Goal: Information Seeking & Learning: Check status

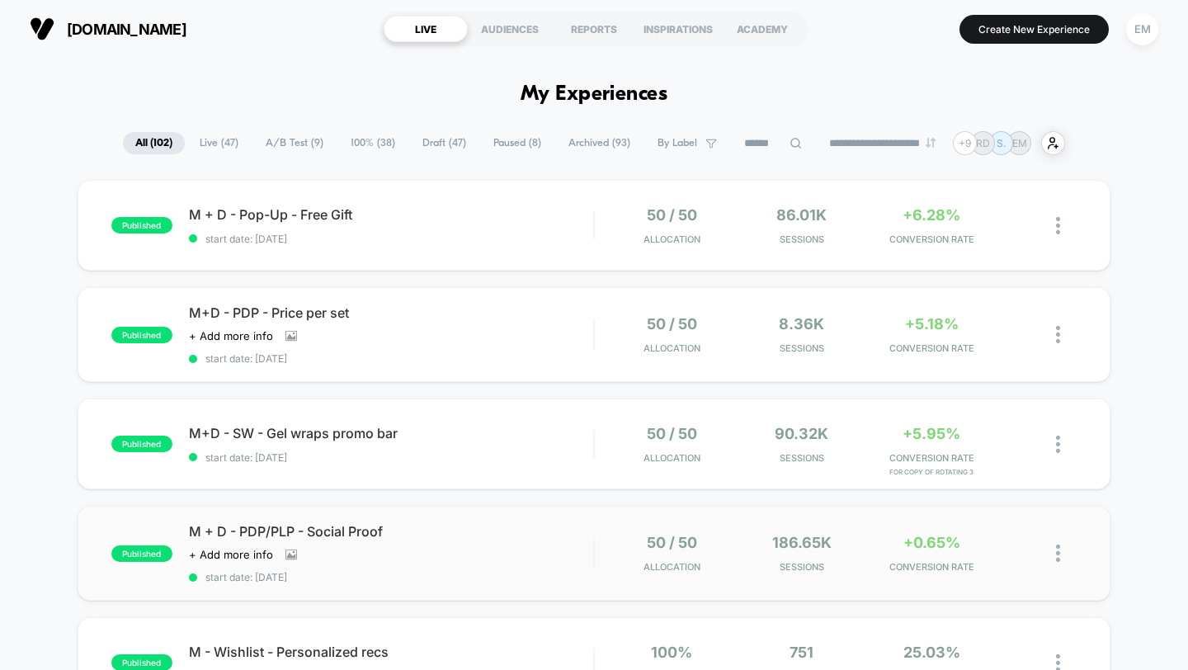
click at [371, 517] on div "published M + D - PDP/PLP - Social Proof Click to view images Click to edit exp…" at bounding box center [594, 553] width 1033 height 95
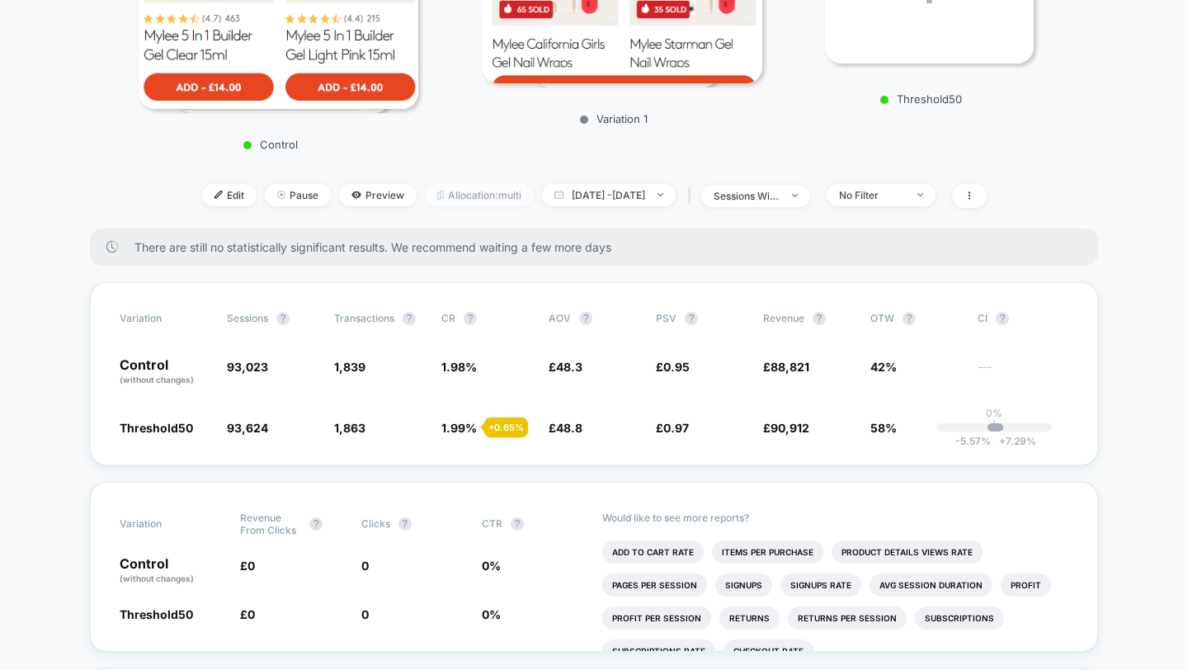
scroll to position [266, 0]
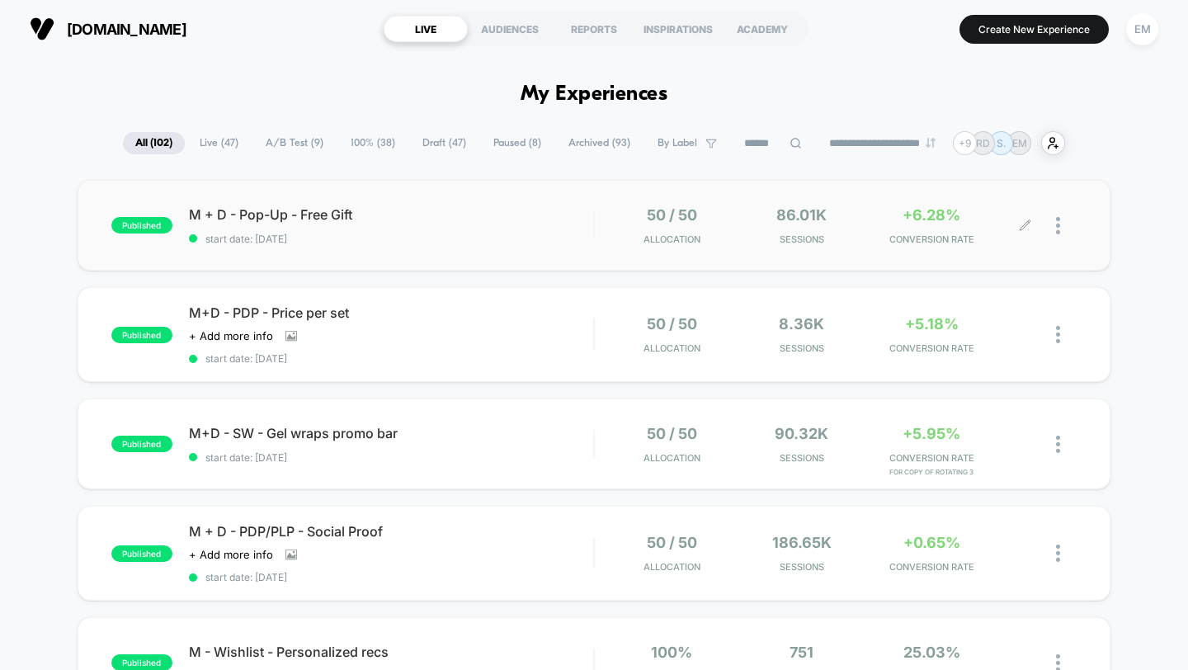
click at [905, 226] on div "+6.28% CONVERSION RATE" at bounding box center [931, 225] width 121 height 39
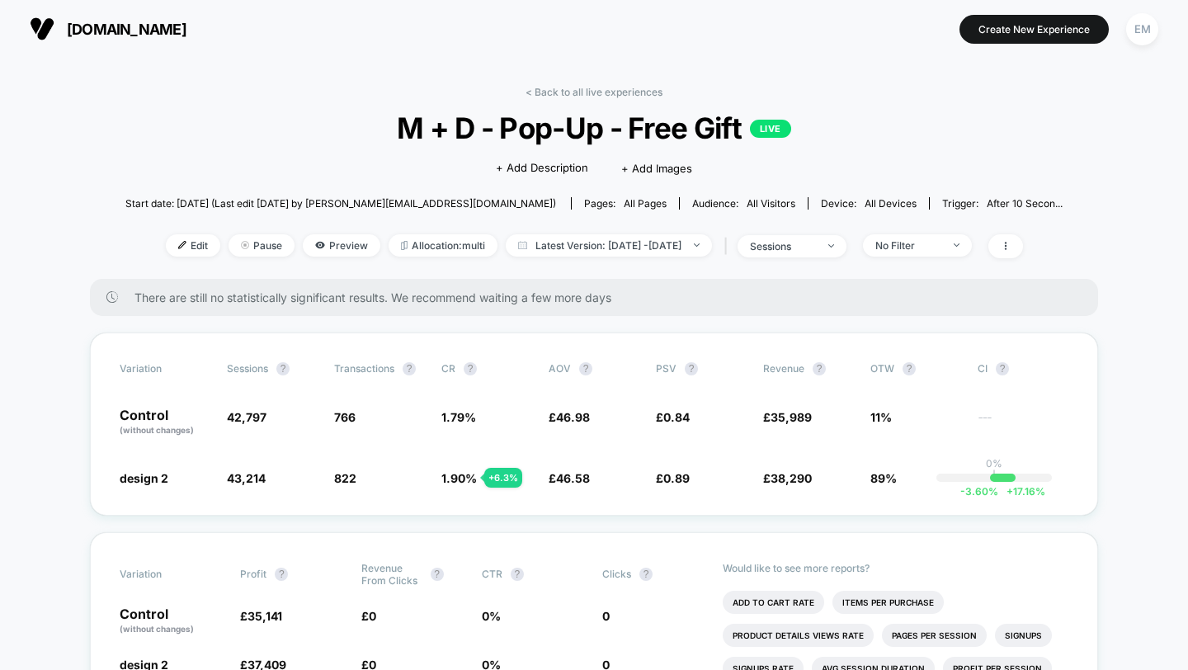
drag, startPoint x: 680, startPoint y: 138, endPoint x: 666, endPoint y: 139, distance: 14.0
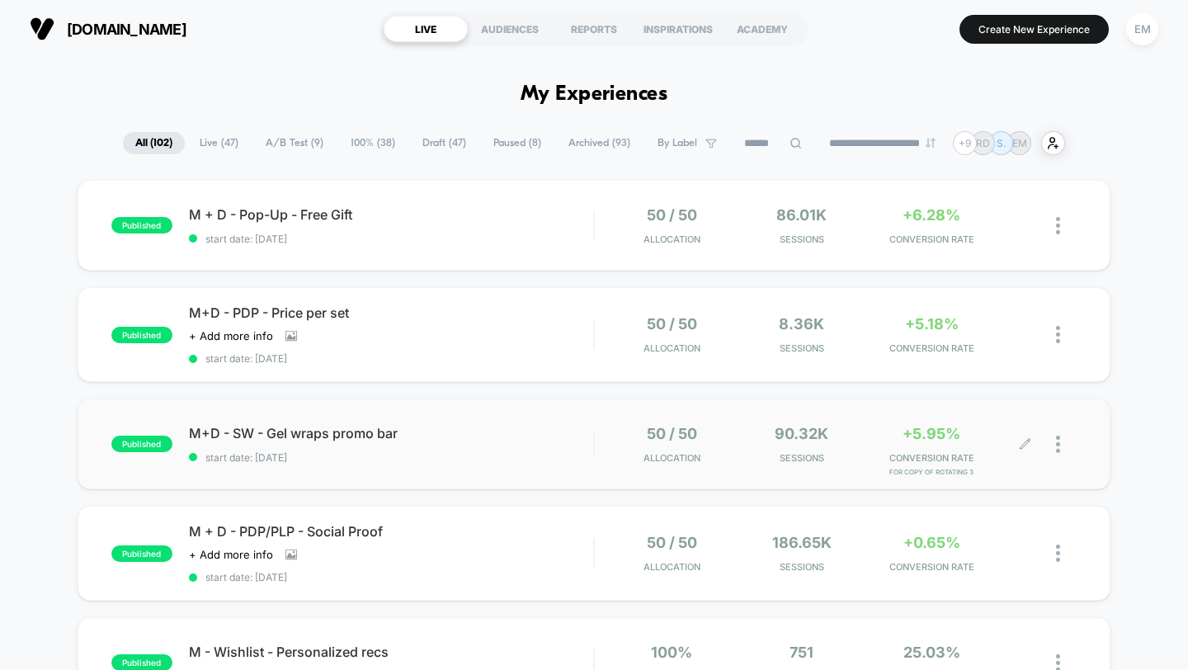
click at [929, 449] on div "+5.95% CONVERSION RATE for Copy of Rotating 3" at bounding box center [931, 444] width 121 height 39
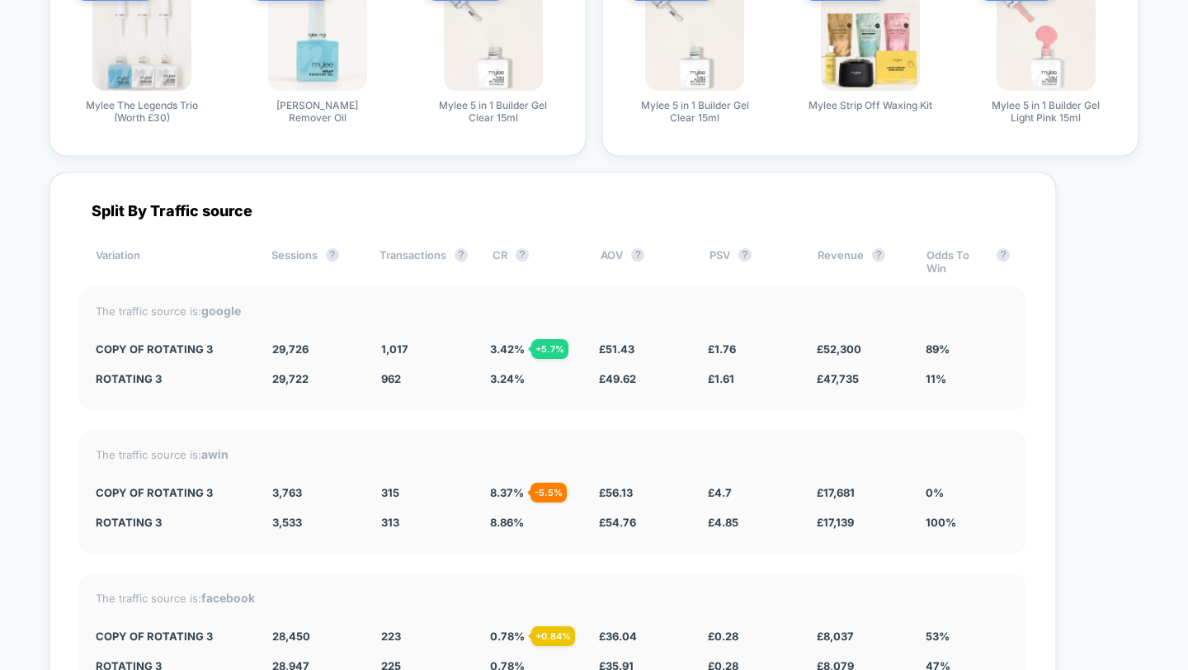
scroll to position [3042, 0]
